Goal: Find specific page/section: Find specific page/section

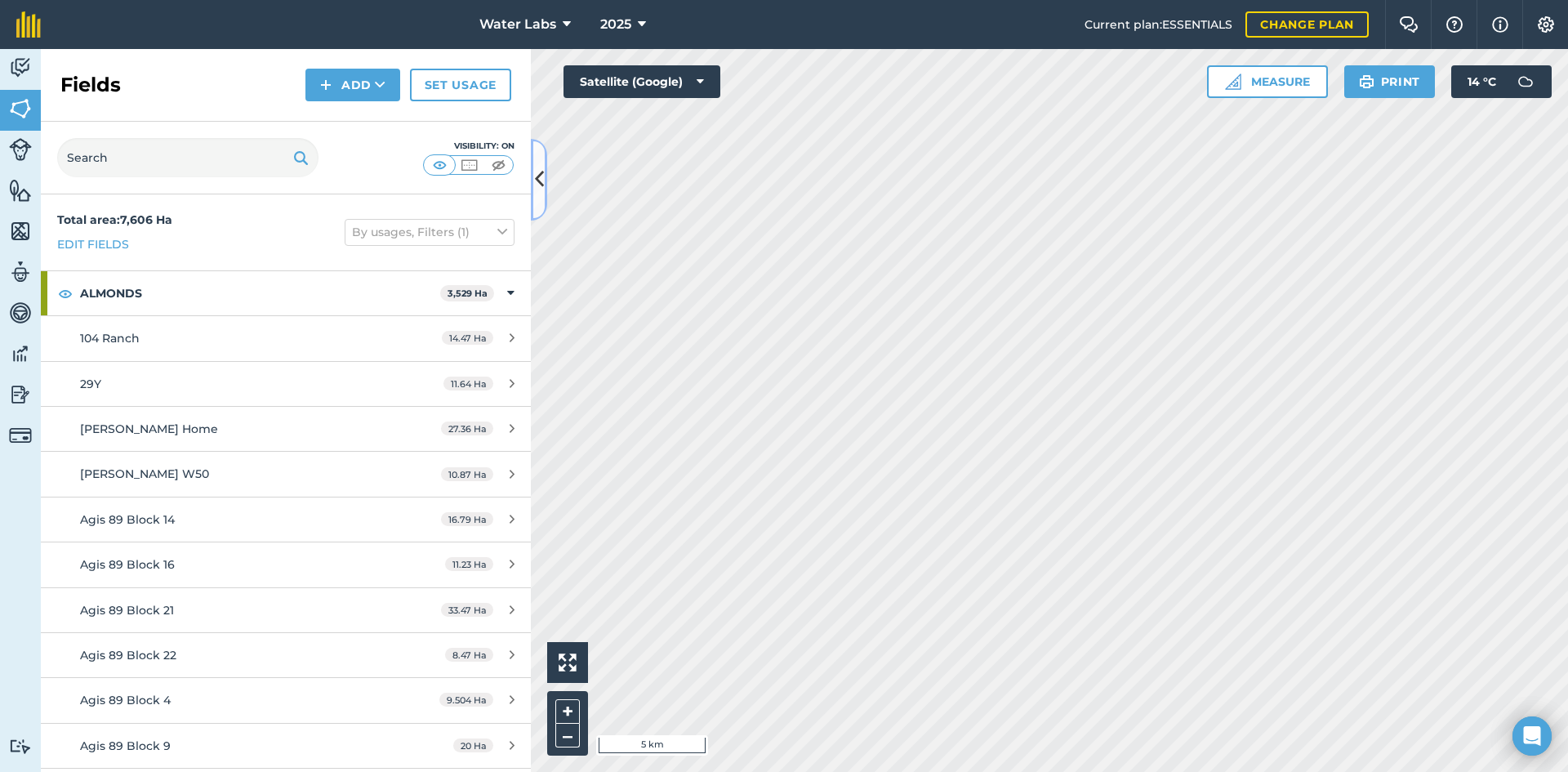
click at [542, 179] on icon at bounding box center [540, 179] width 9 height 29
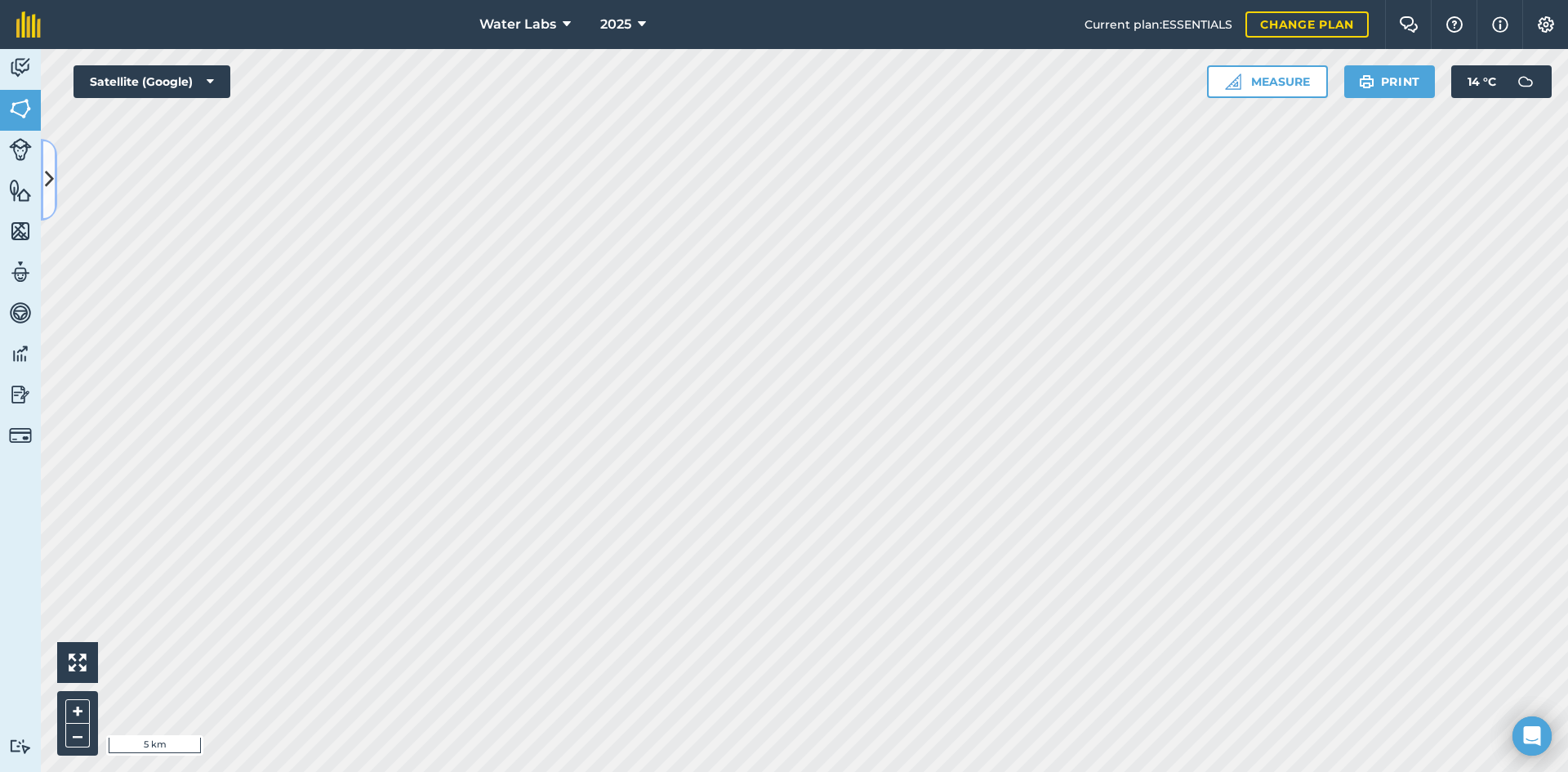
click at [48, 194] on icon at bounding box center [49, 179] width 9 height 29
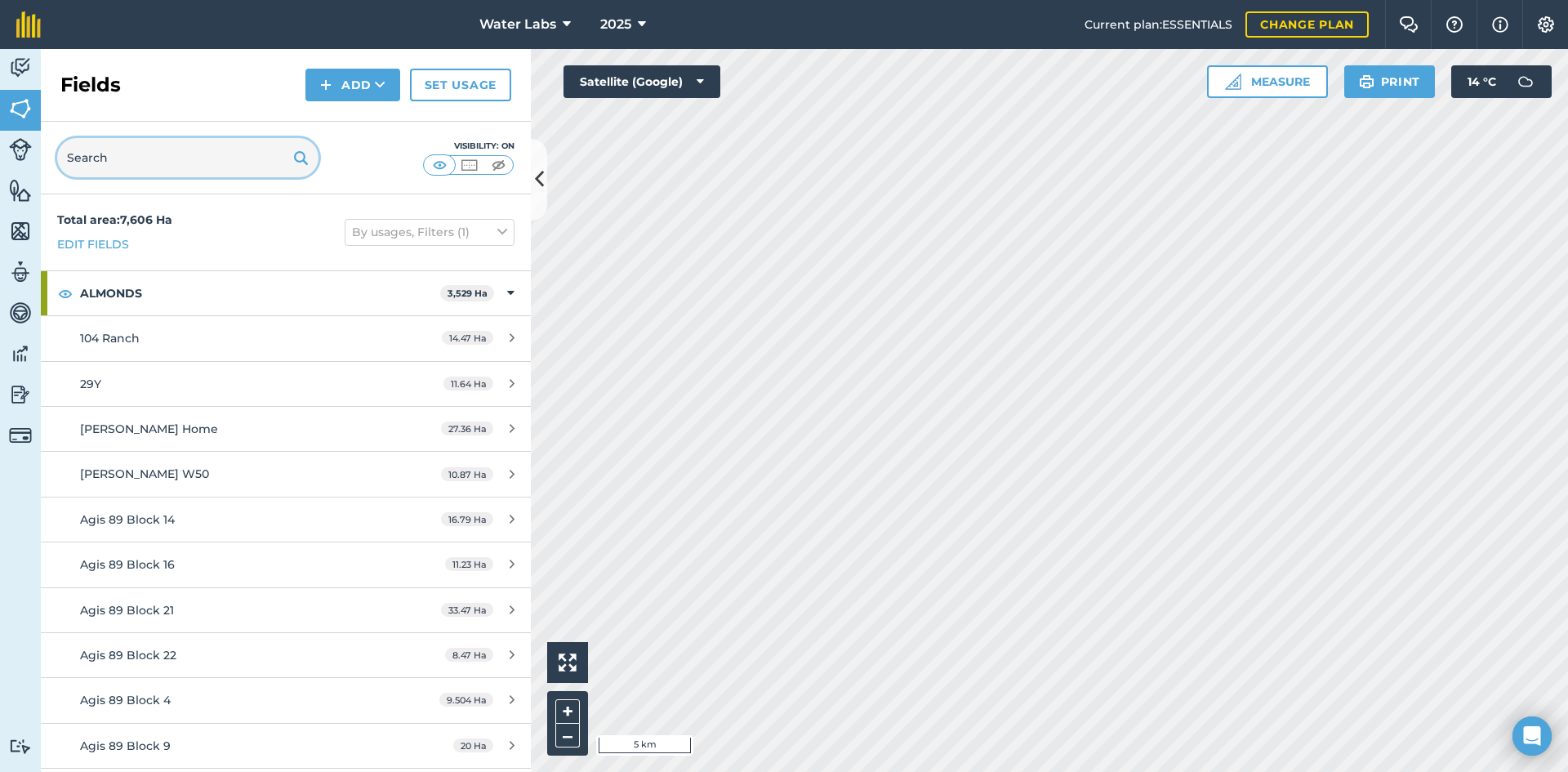
click at [127, 169] on input "text" at bounding box center [187, 158] width 261 height 39
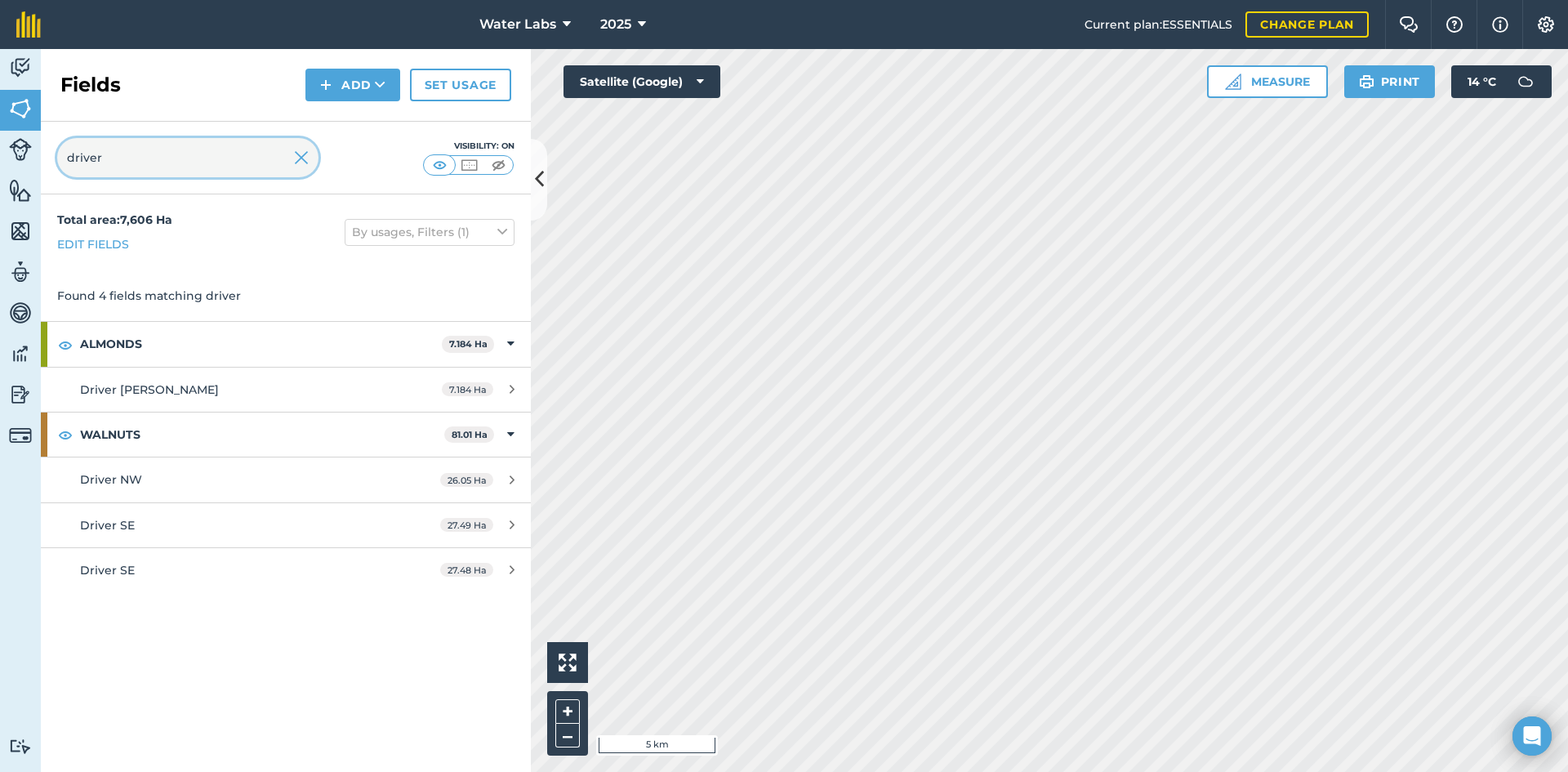
type input "driver"
click at [295, 164] on img at bounding box center [301, 158] width 14 height 20
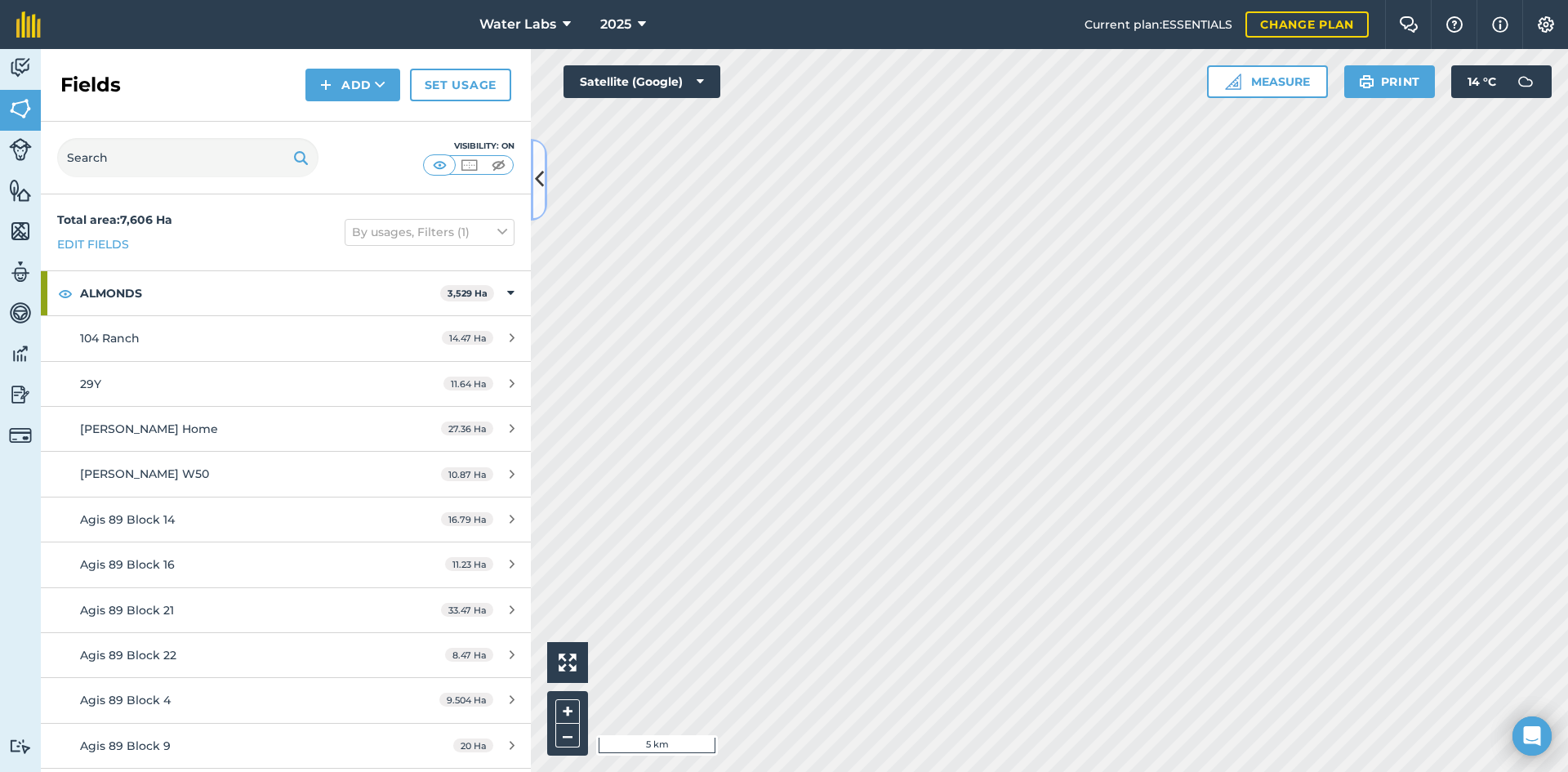
click at [540, 186] on icon at bounding box center [540, 179] width 9 height 29
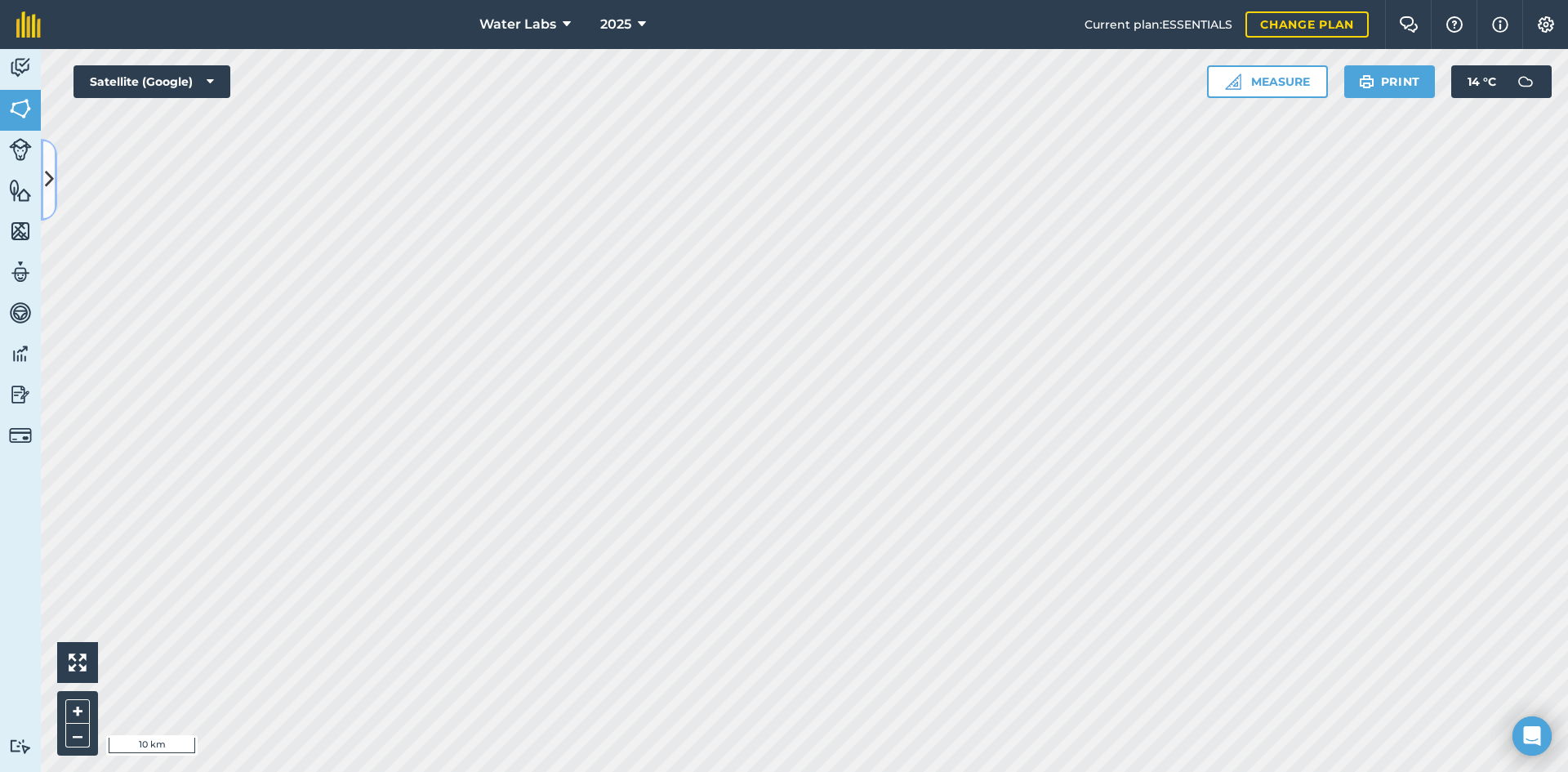
click at [47, 190] on icon at bounding box center [49, 179] width 9 height 29
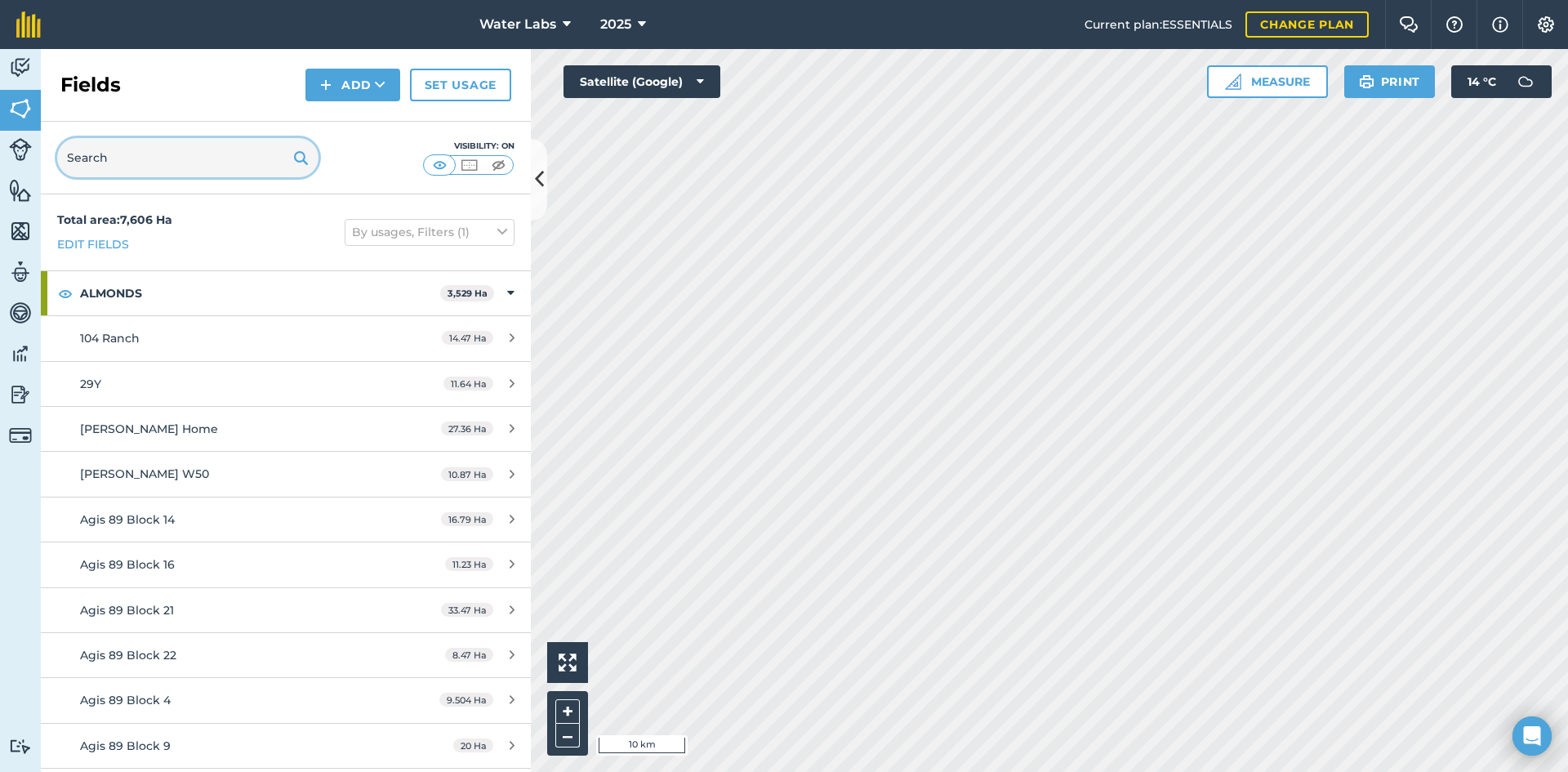
click at [173, 157] on input "text" at bounding box center [187, 158] width 261 height 39
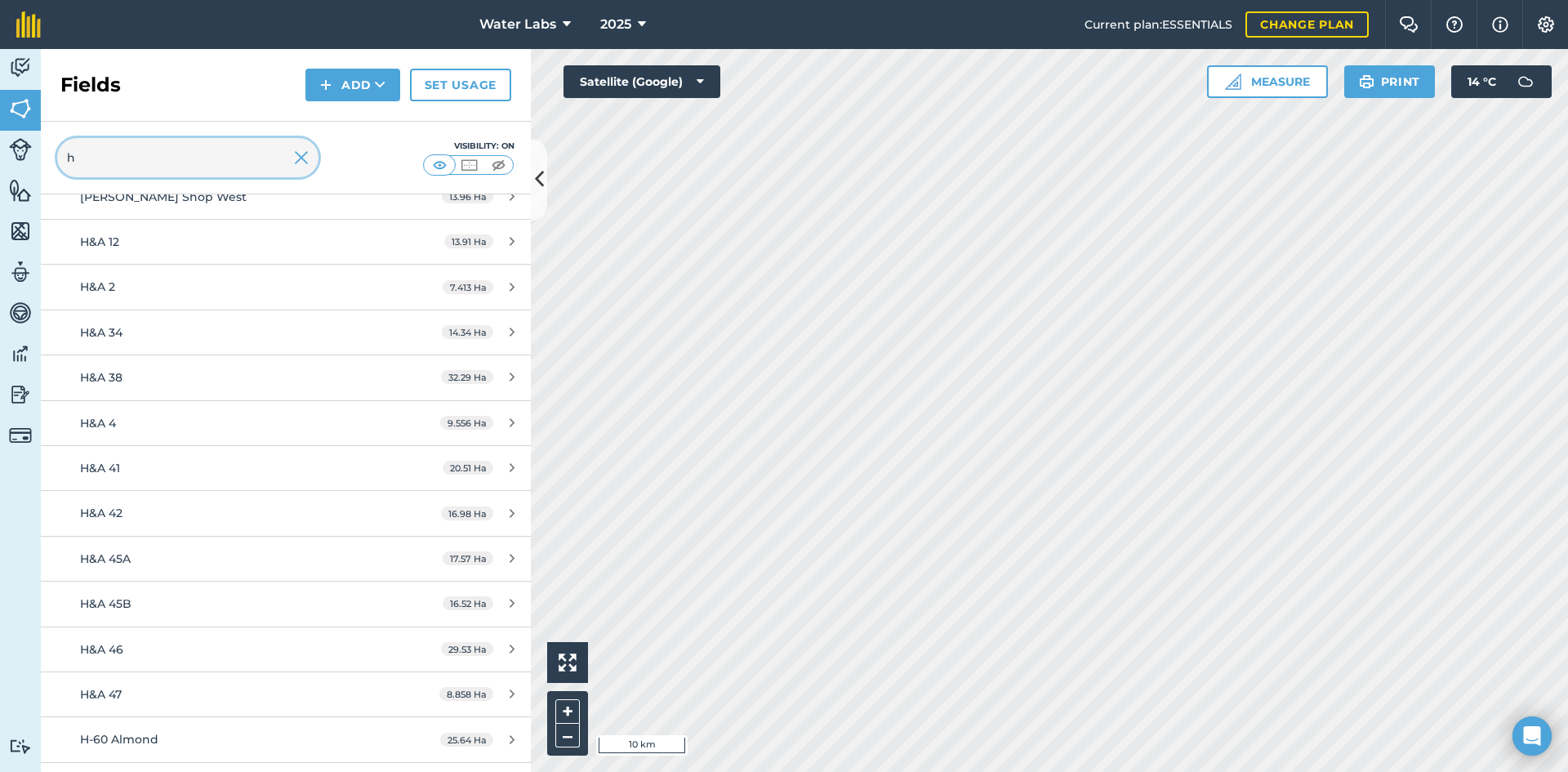
scroll to position [571, 0]
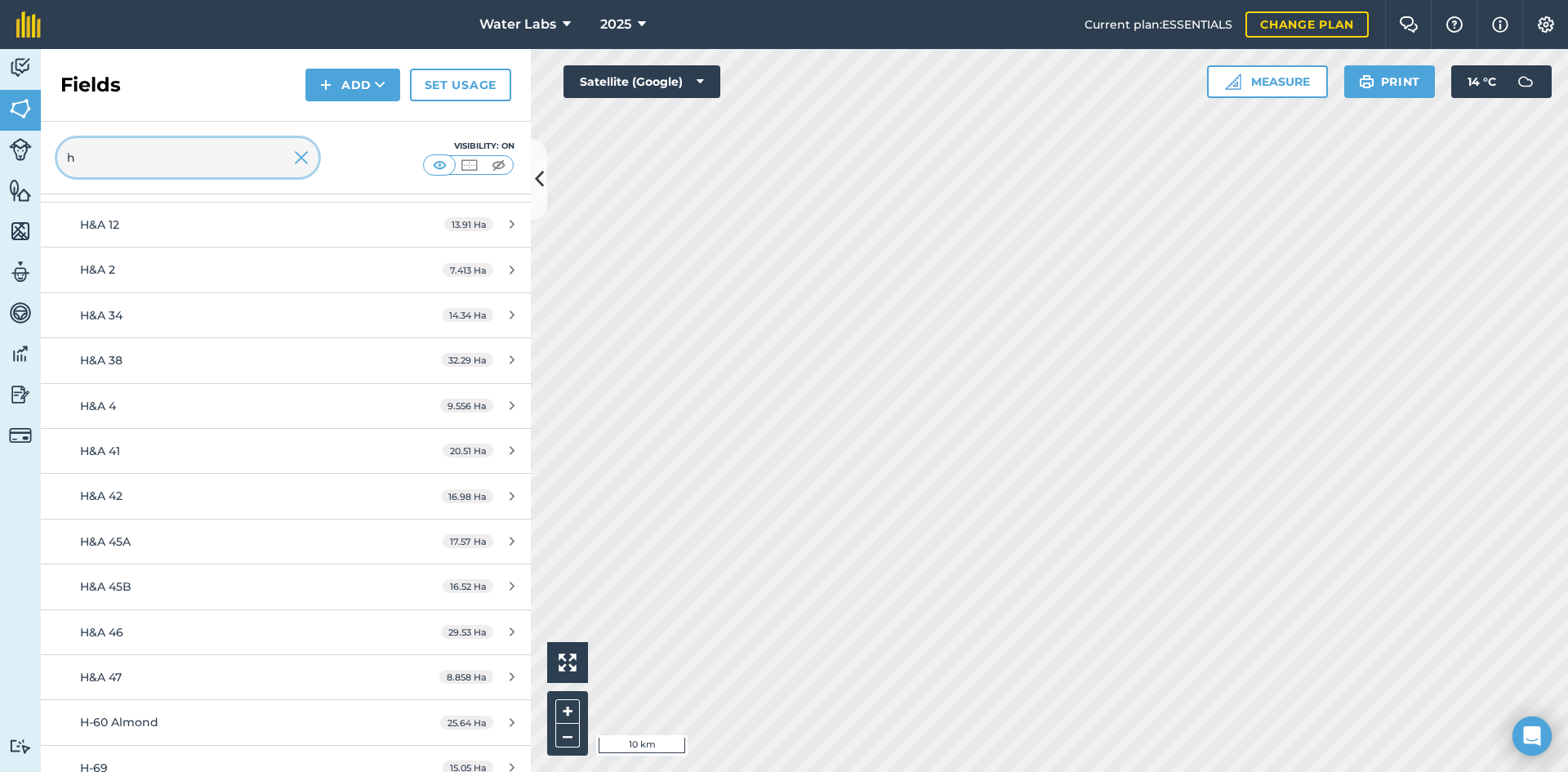
type input "h"
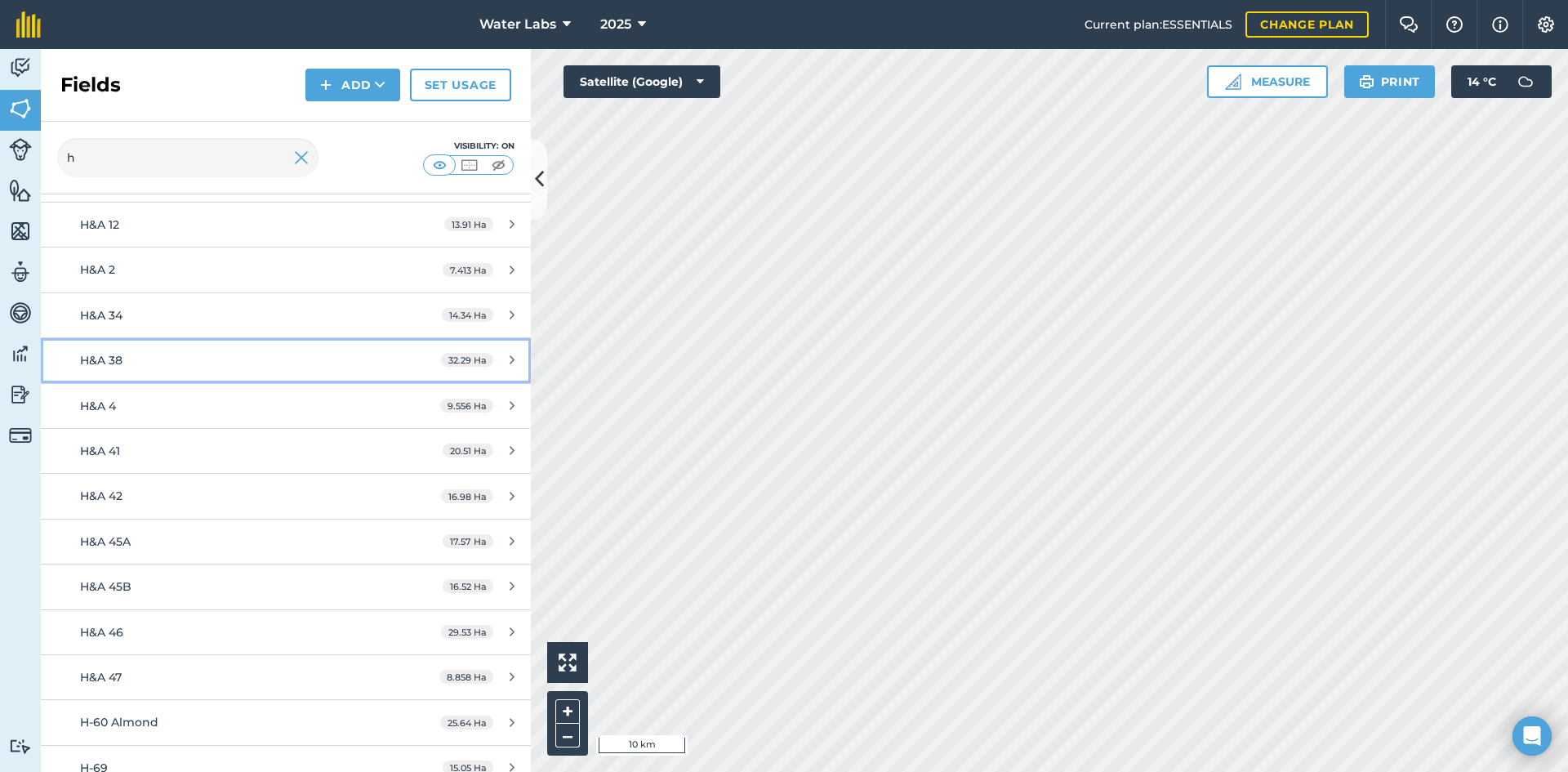
click at [185, 339] on link "H&A 38 32.29 Ha" at bounding box center [286, 360] width 489 height 44
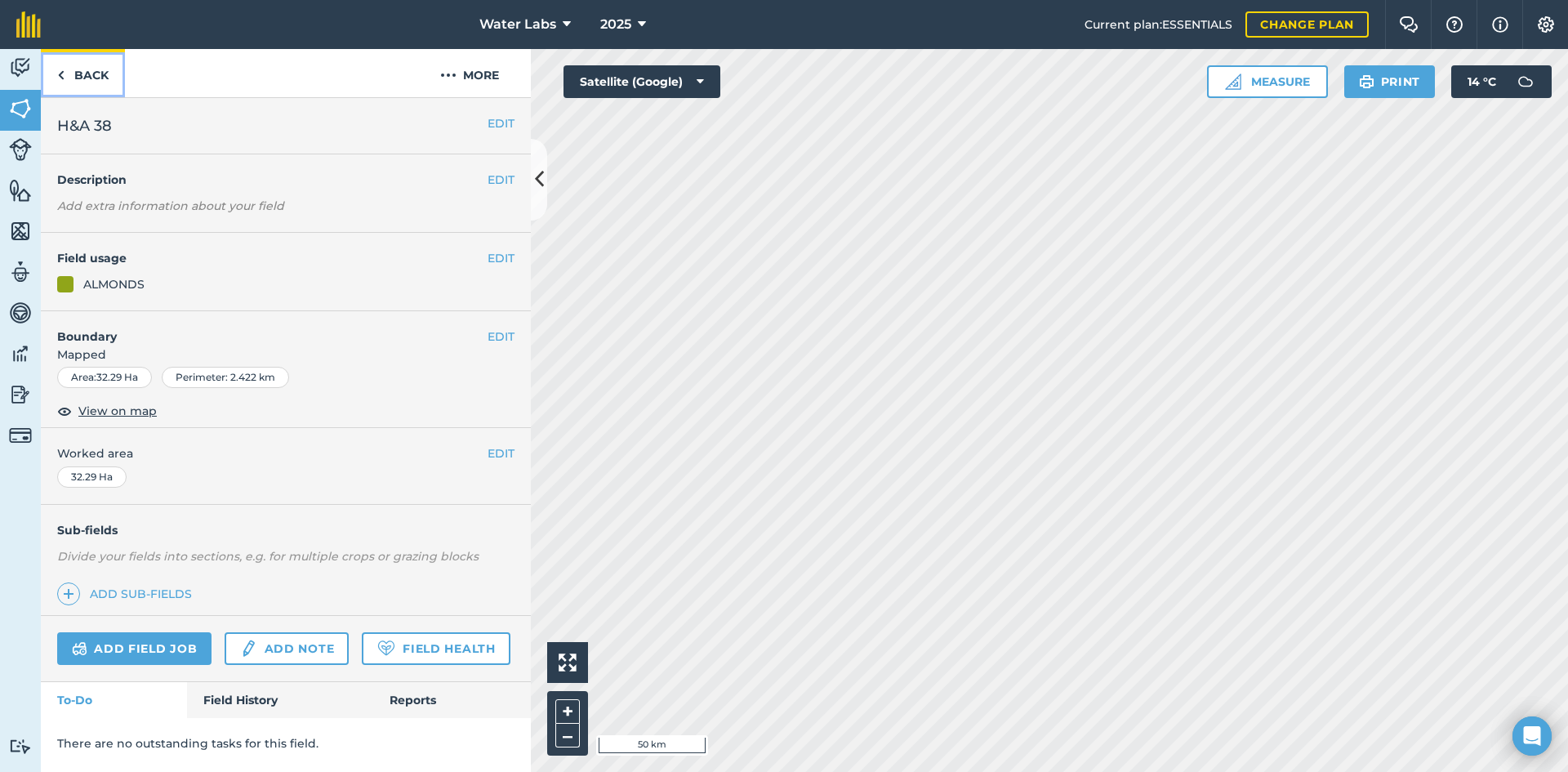
click at [103, 78] on link "Back" at bounding box center [83, 74] width 84 height 48
